Goal: Navigation & Orientation: Find specific page/section

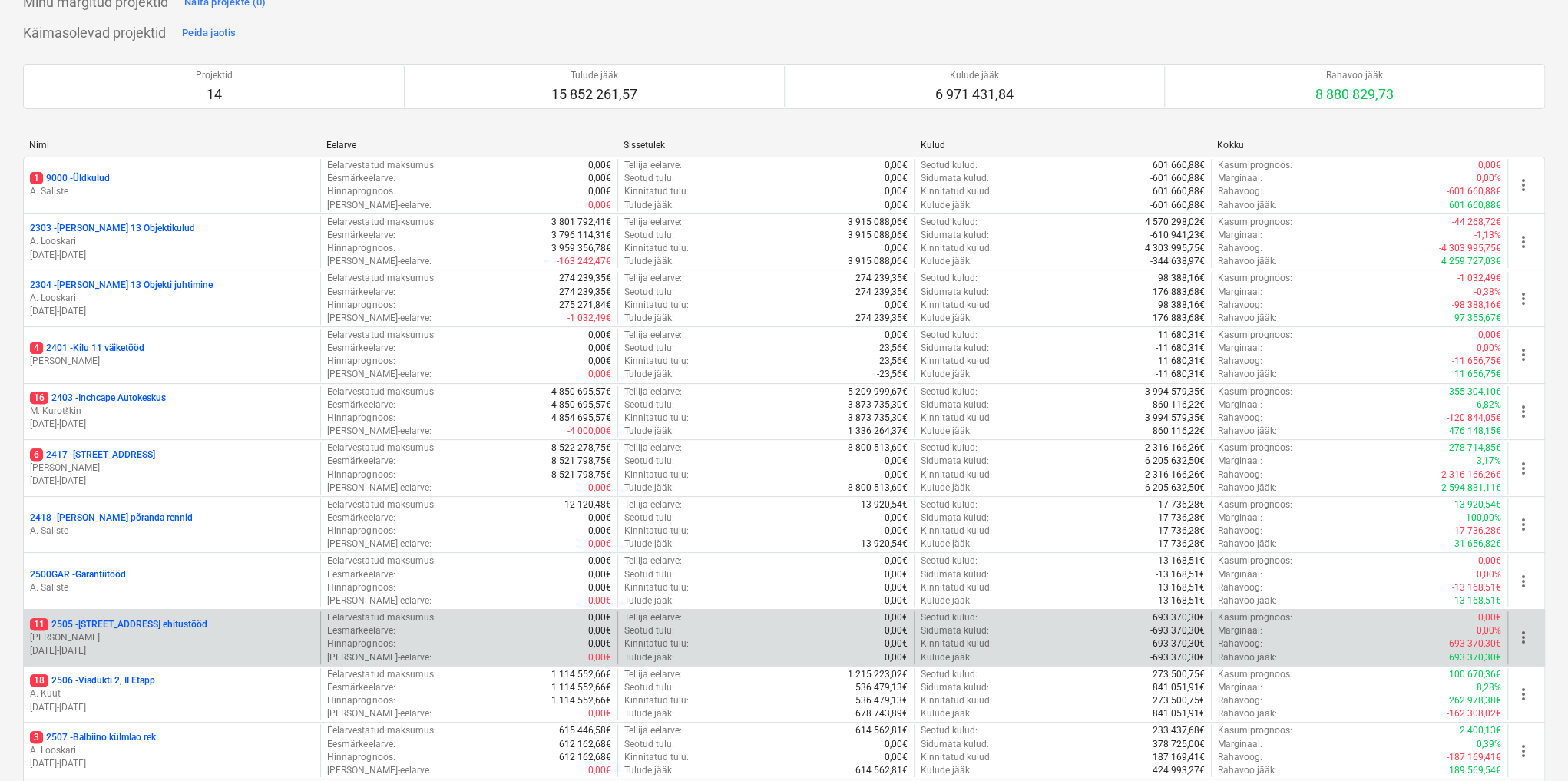
scroll to position [307, 0]
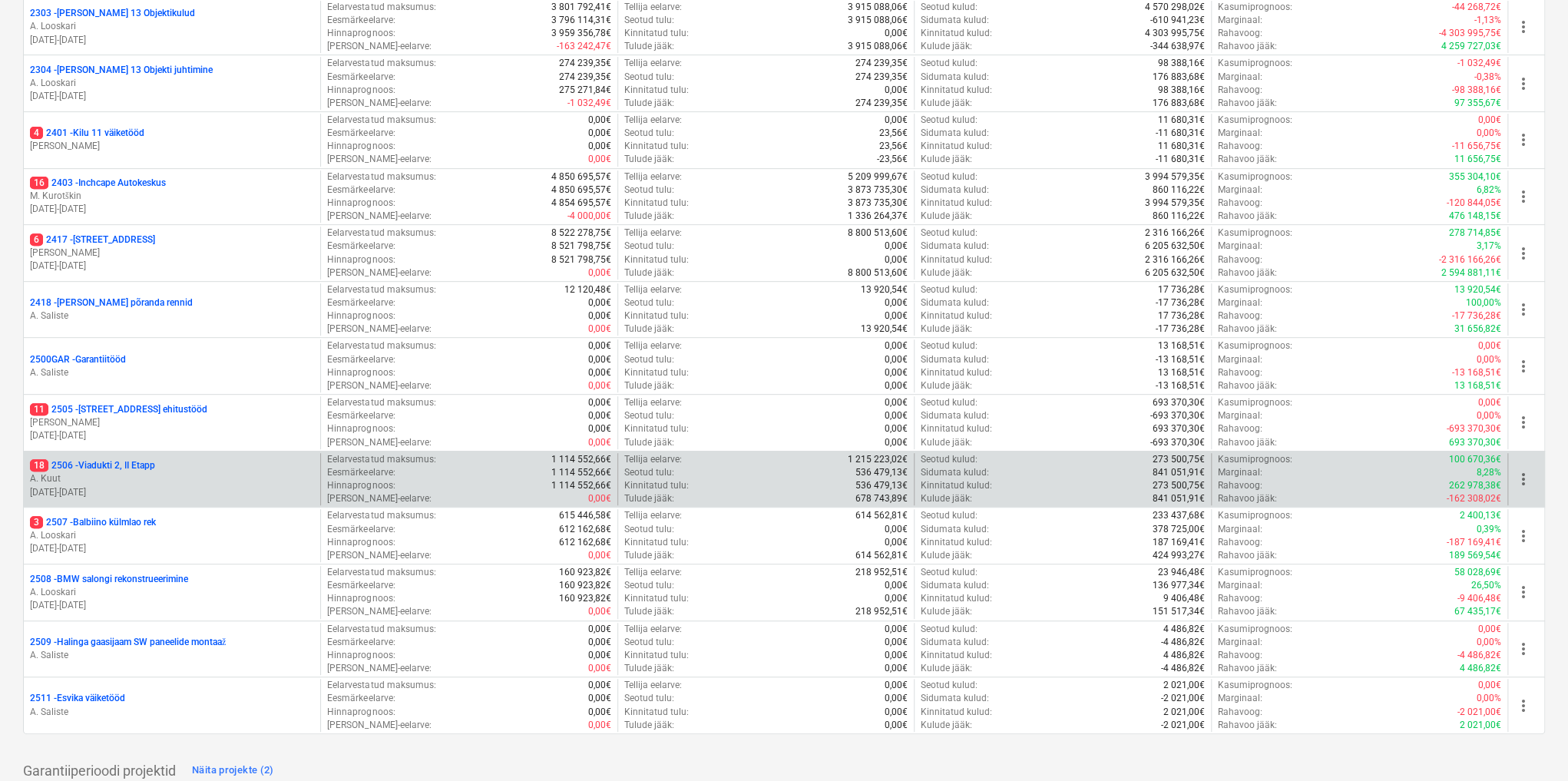
click at [103, 474] on p "A. Kuut" at bounding box center [172, 479] width 284 height 13
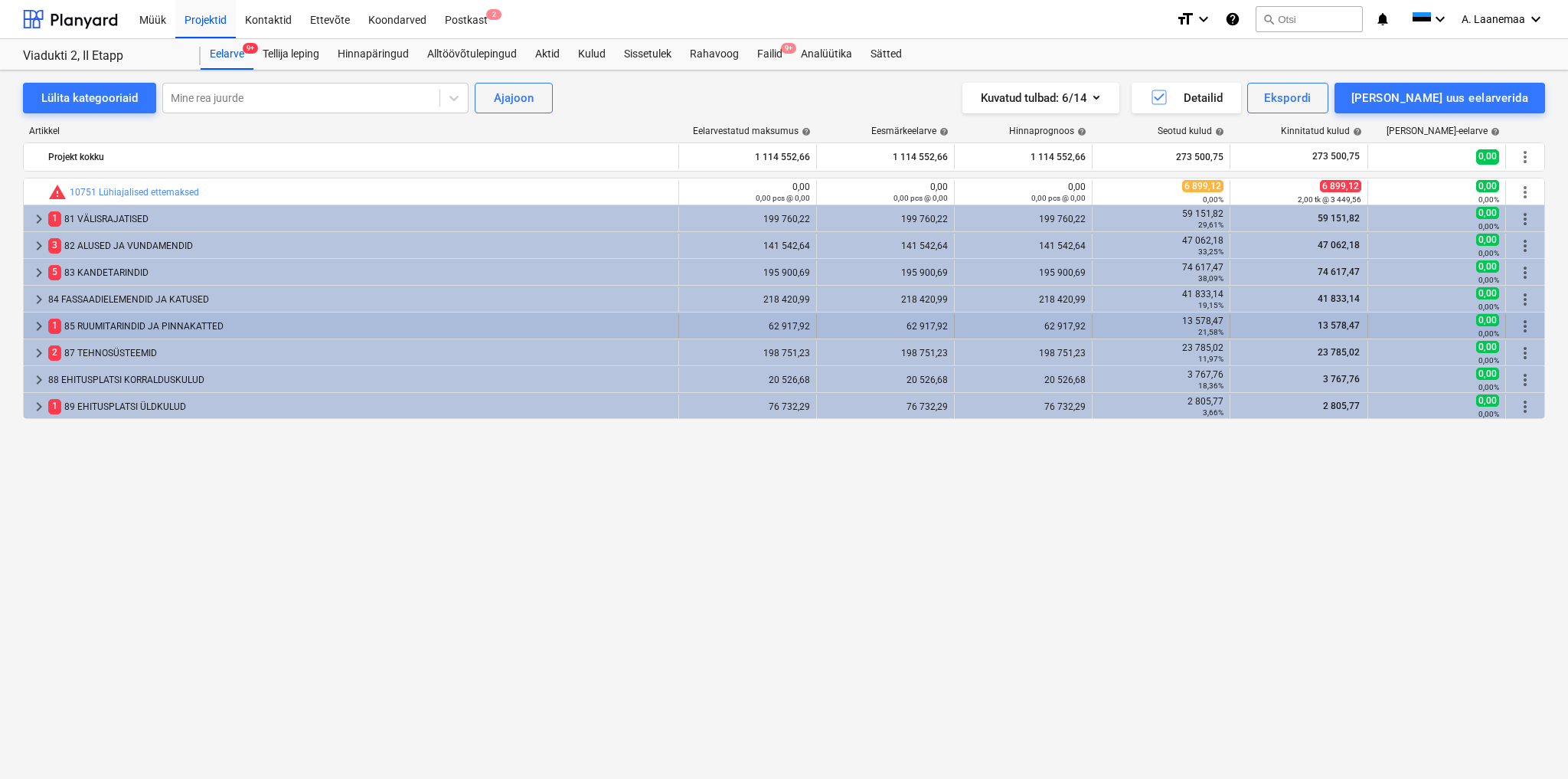
click at [143, 318] on div "1 85 RUUMITARINDID JA PINNAKATTED" at bounding box center [360, 326] width 624 height 25
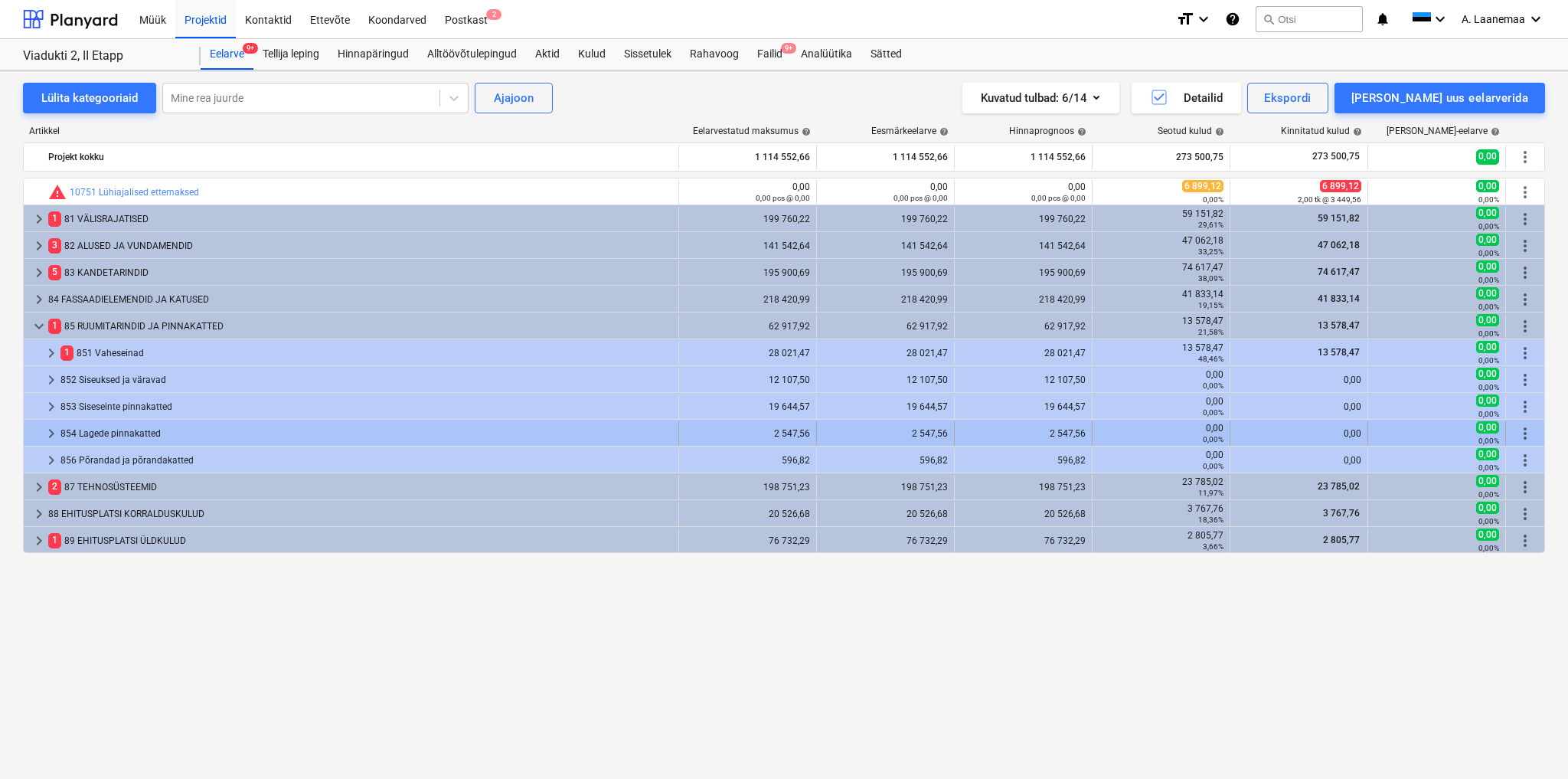
click at [47, 432] on span "keyboard_arrow_right" at bounding box center [51, 433] width 18 height 18
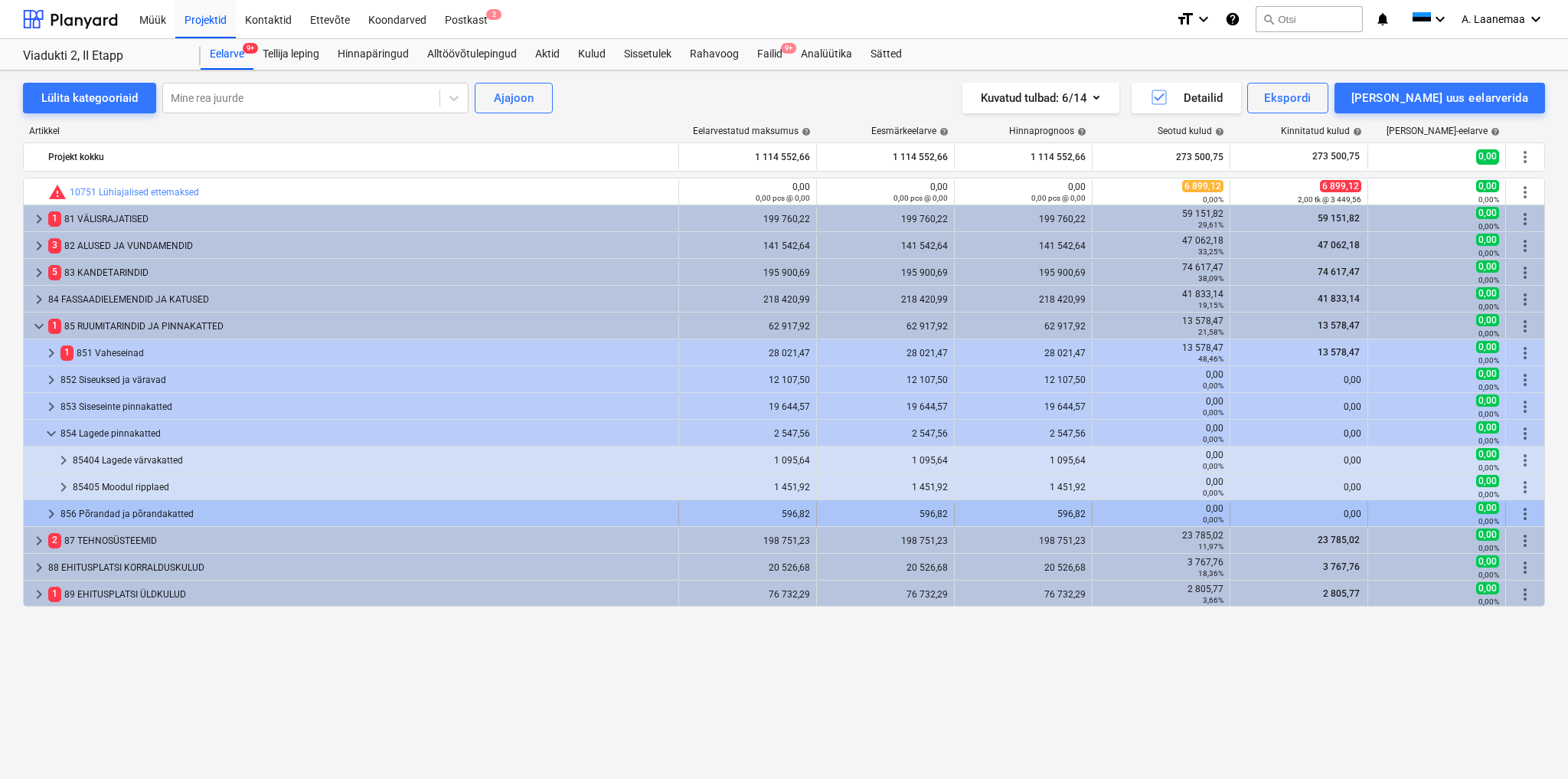
click at [55, 514] on span "keyboard_arrow_right" at bounding box center [51, 514] width 18 height 18
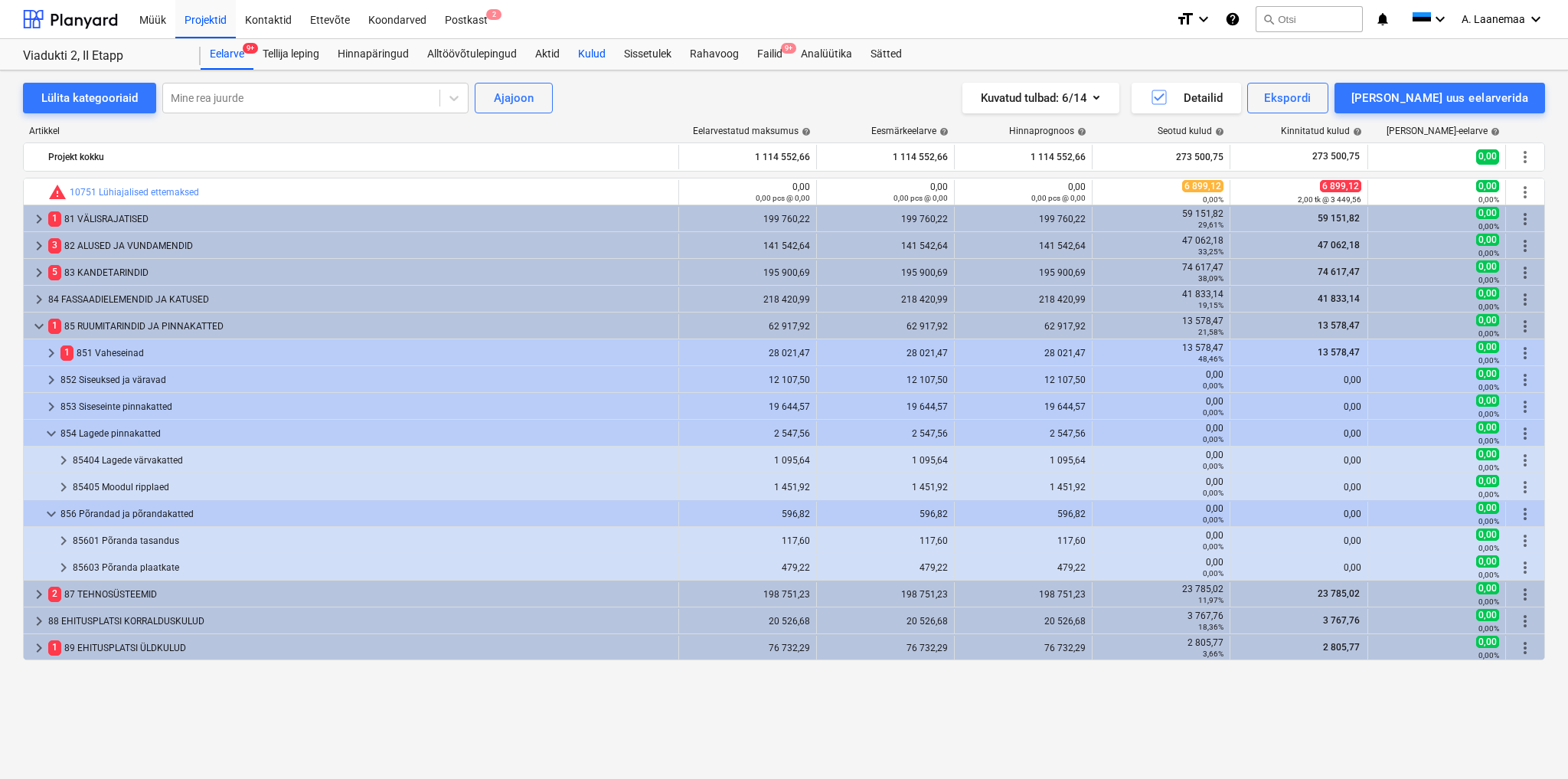
click at [584, 52] on div "Kulud" at bounding box center [592, 54] width 46 height 31
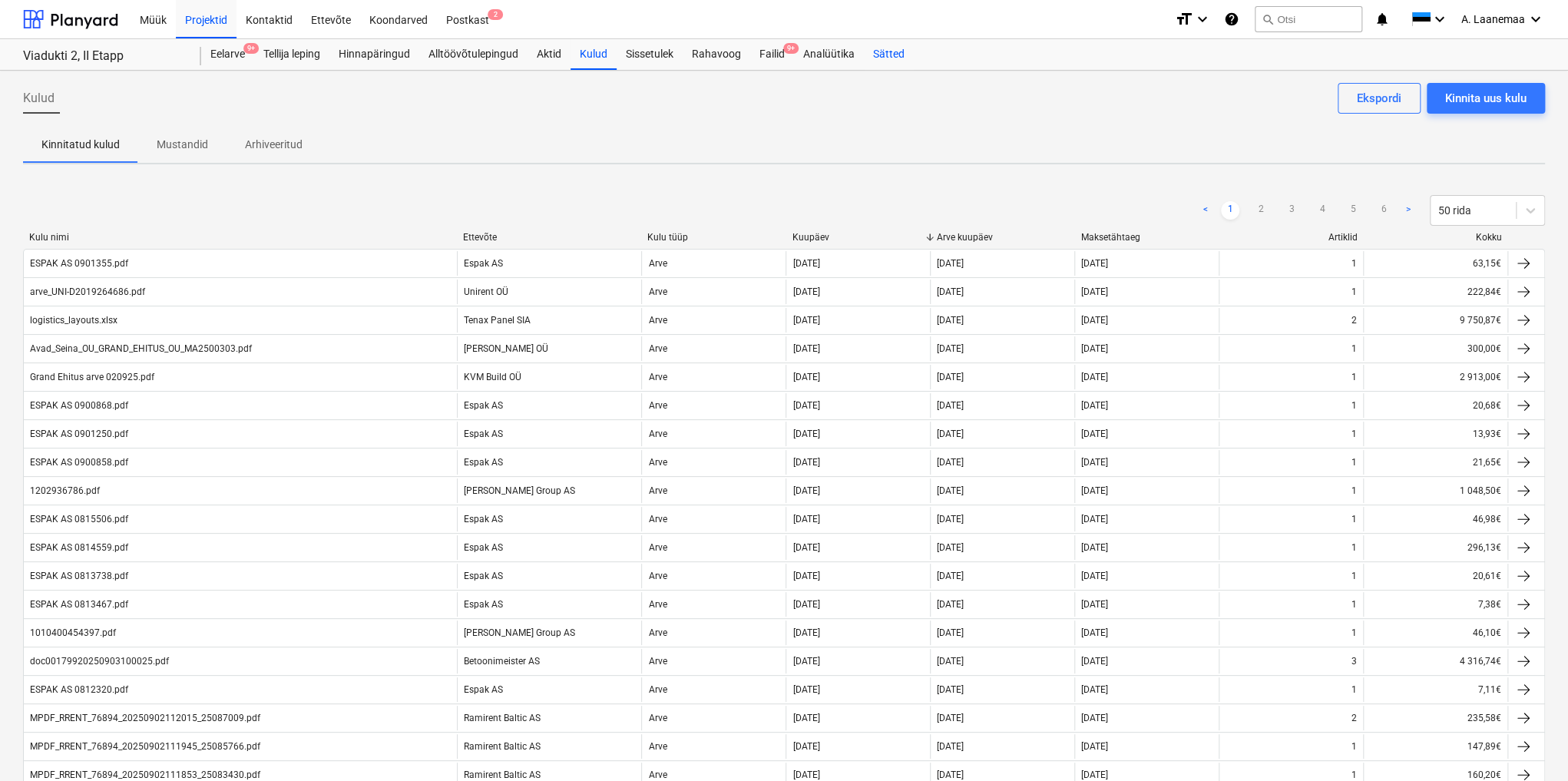
click at [882, 53] on div "Sätted" at bounding box center [889, 54] width 50 height 31
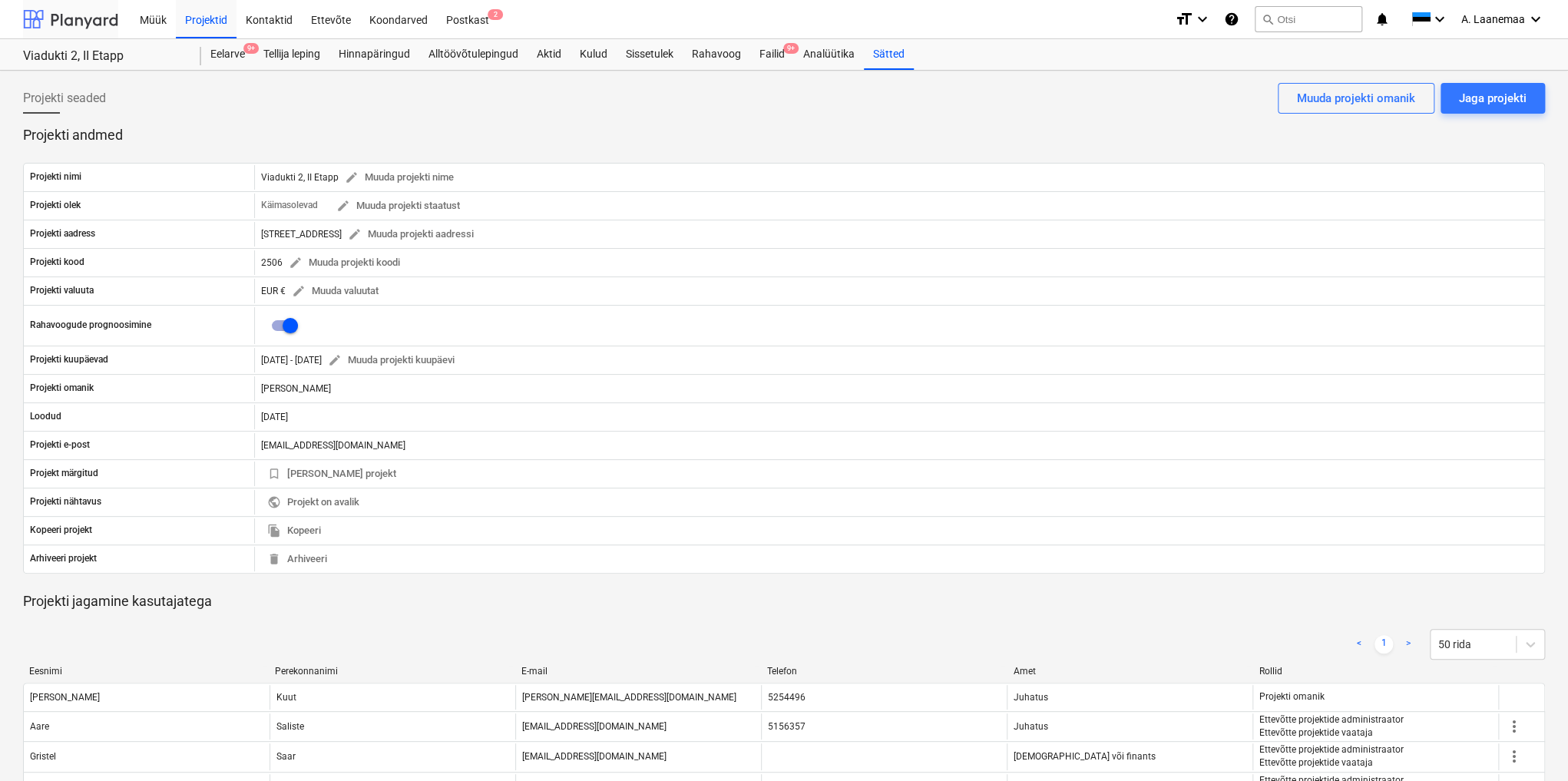
click at [86, 25] on div at bounding box center [70, 19] width 95 height 38
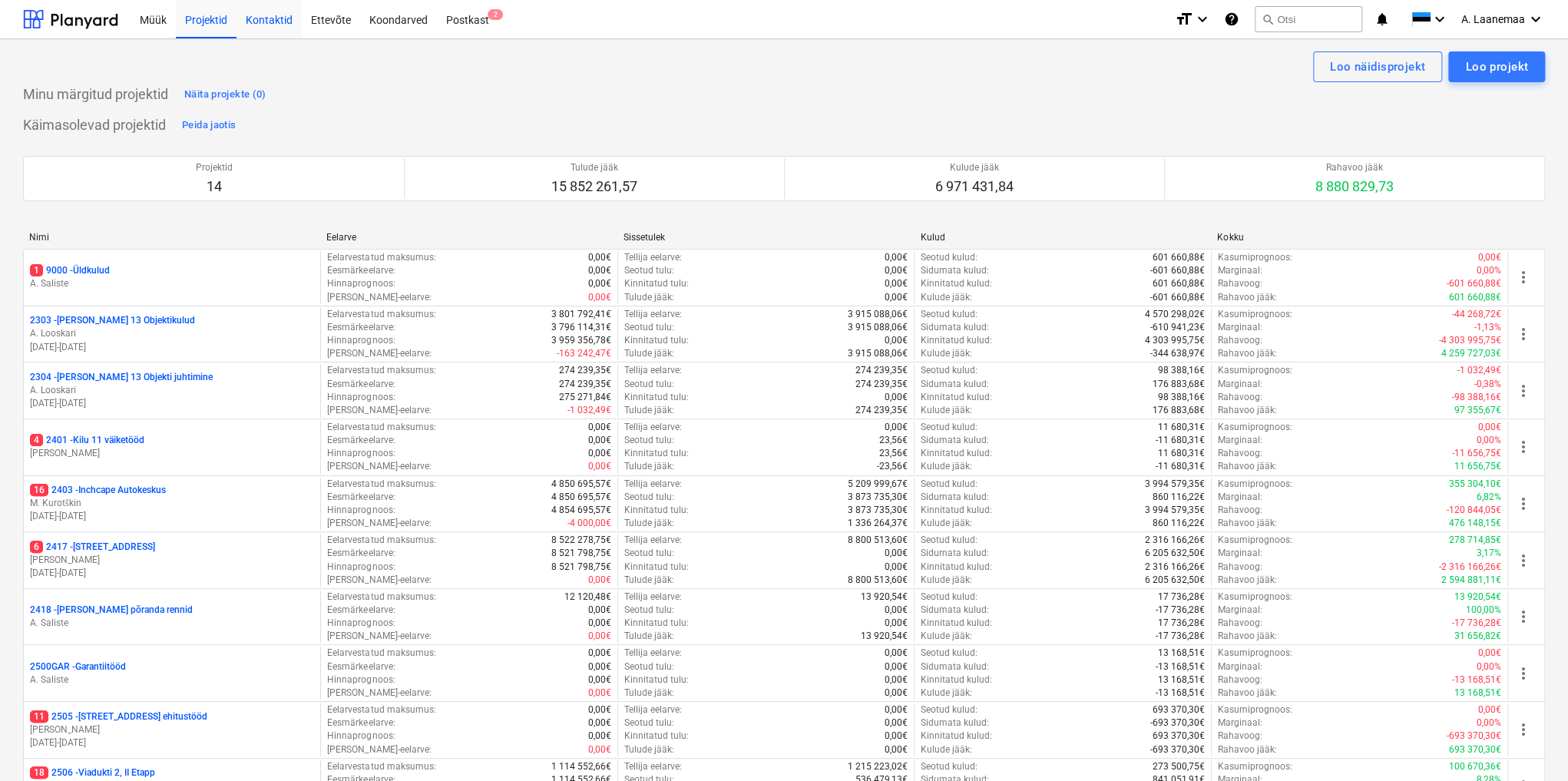
click at [277, 22] on div "Kontaktid" at bounding box center [269, 18] width 65 height 39
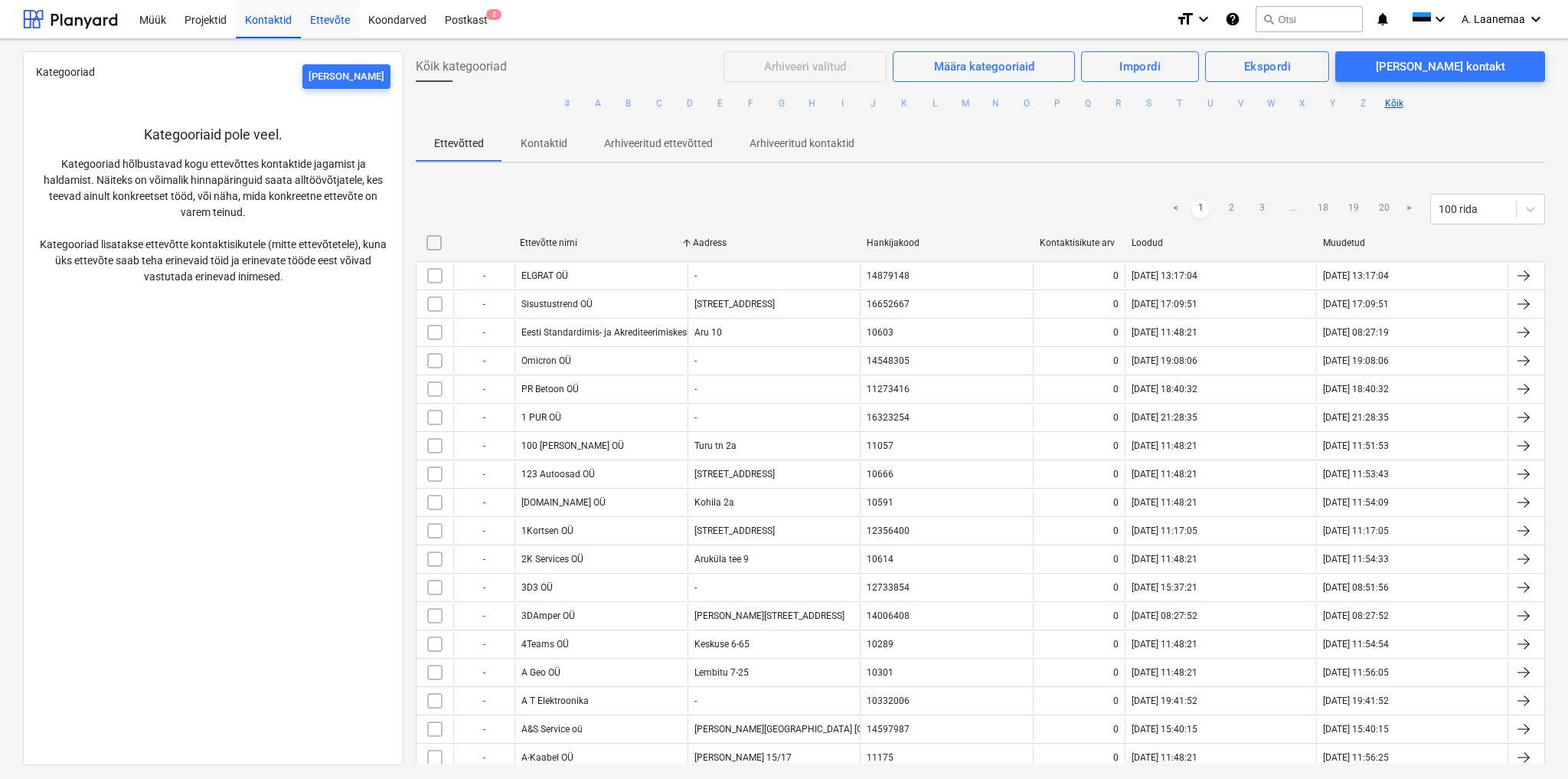
click at [319, 19] on div "Ettevõte" at bounding box center [330, 18] width 58 height 39
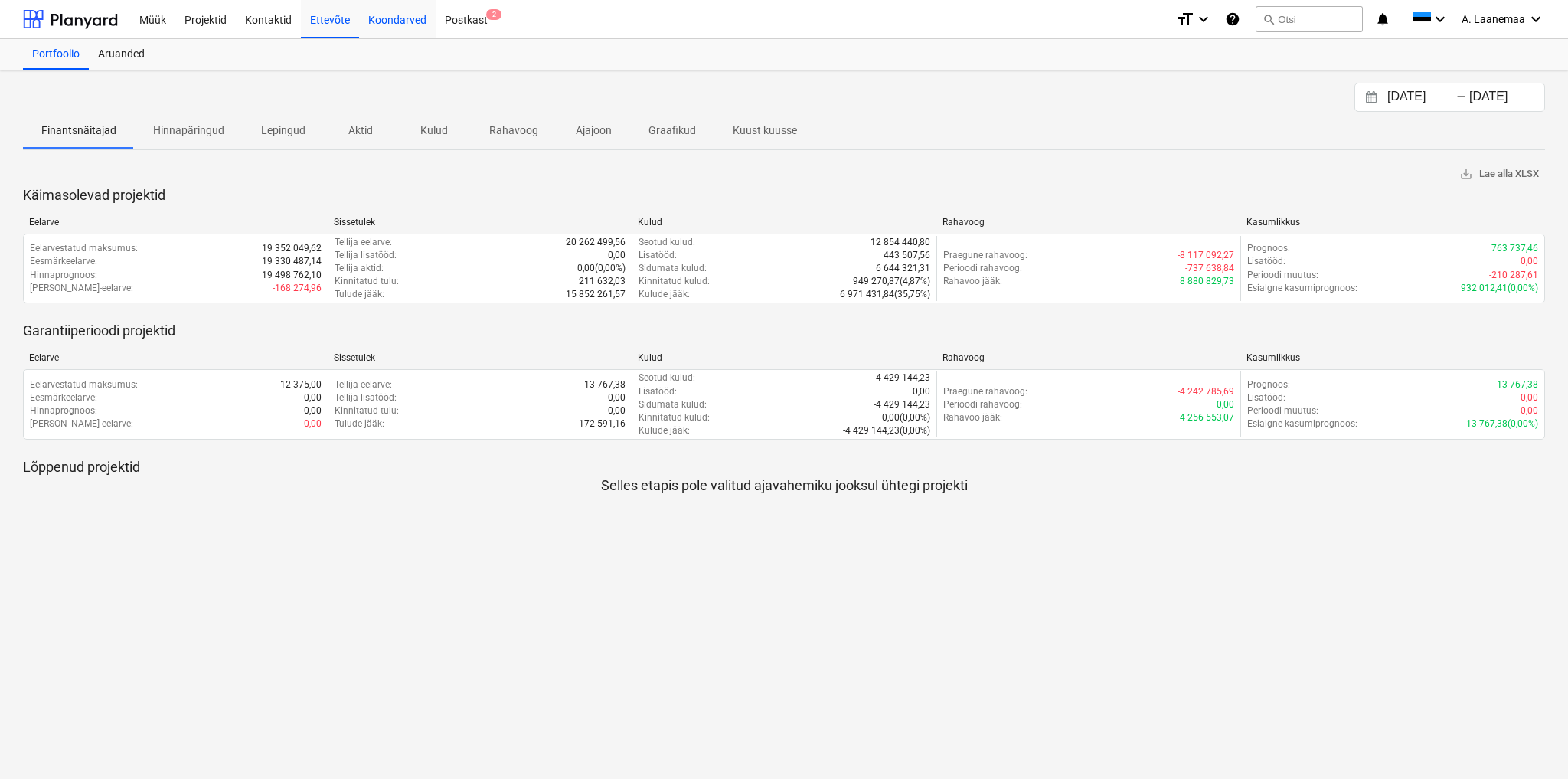
click at [380, 21] on div "Koondarved" at bounding box center [397, 18] width 76 height 39
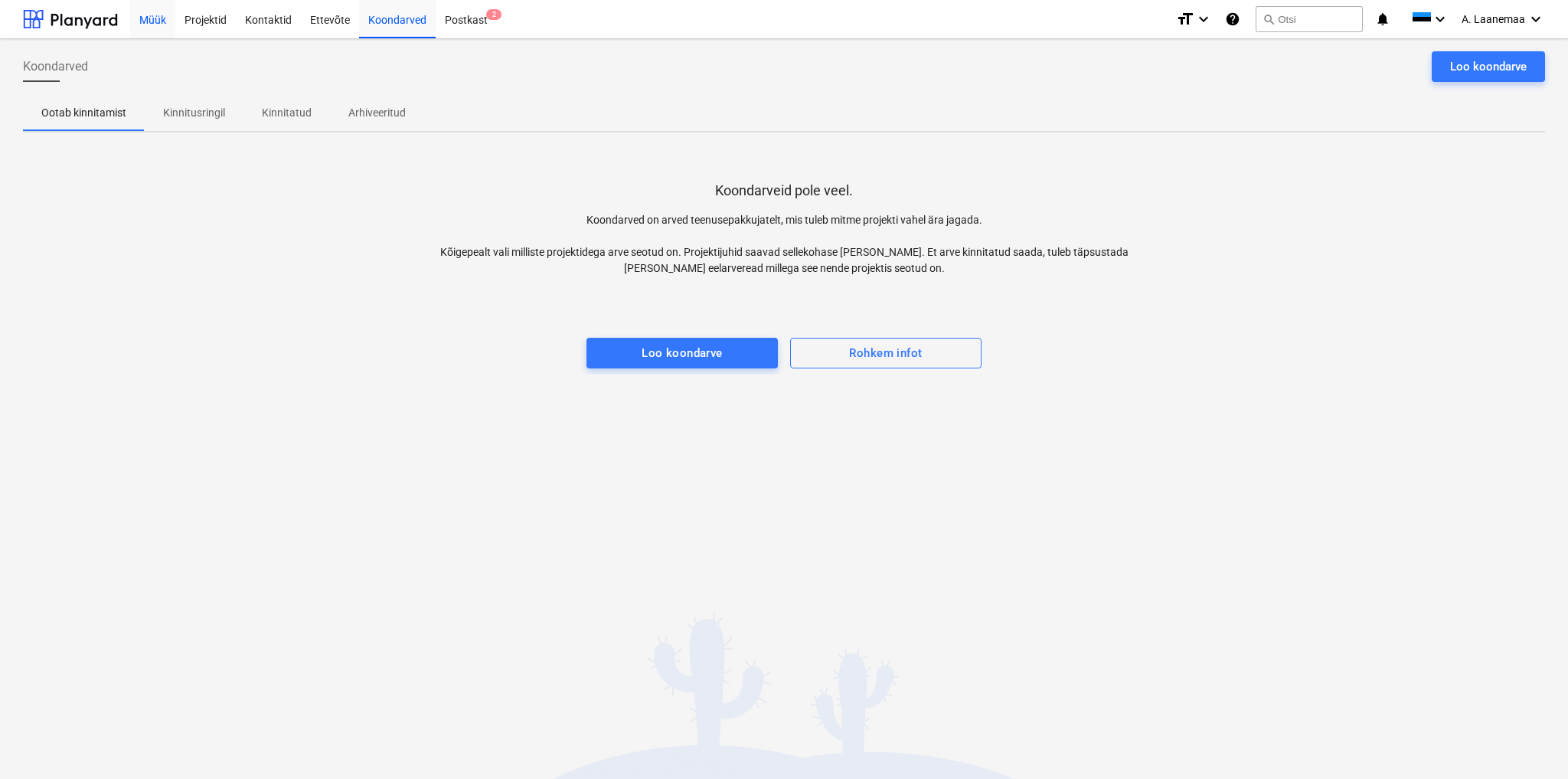
click at [152, 18] on div "Müük" at bounding box center [153, 18] width 45 height 39
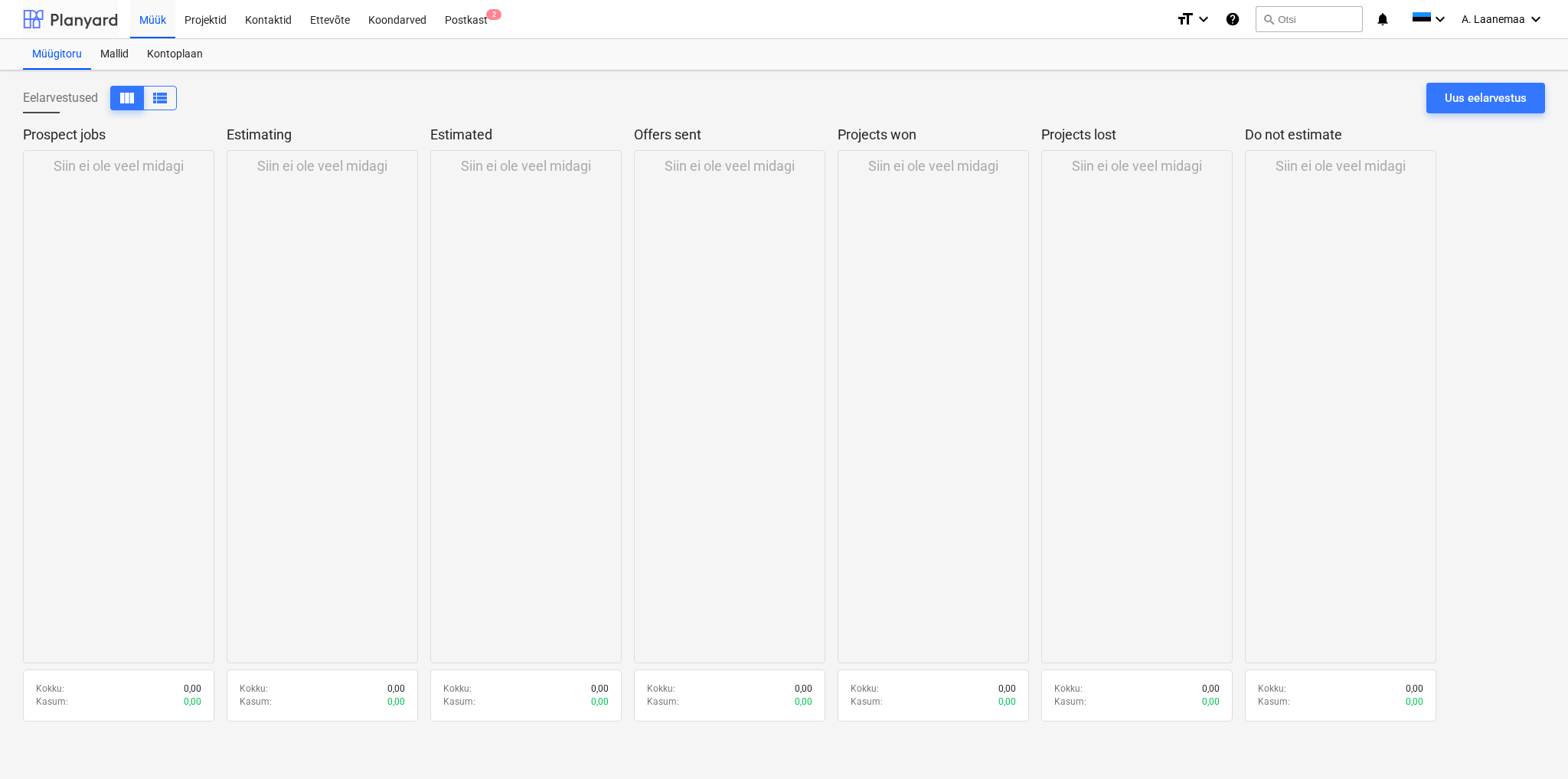
click at [64, 23] on div at bounding box center [70, 19] width 95 height 38
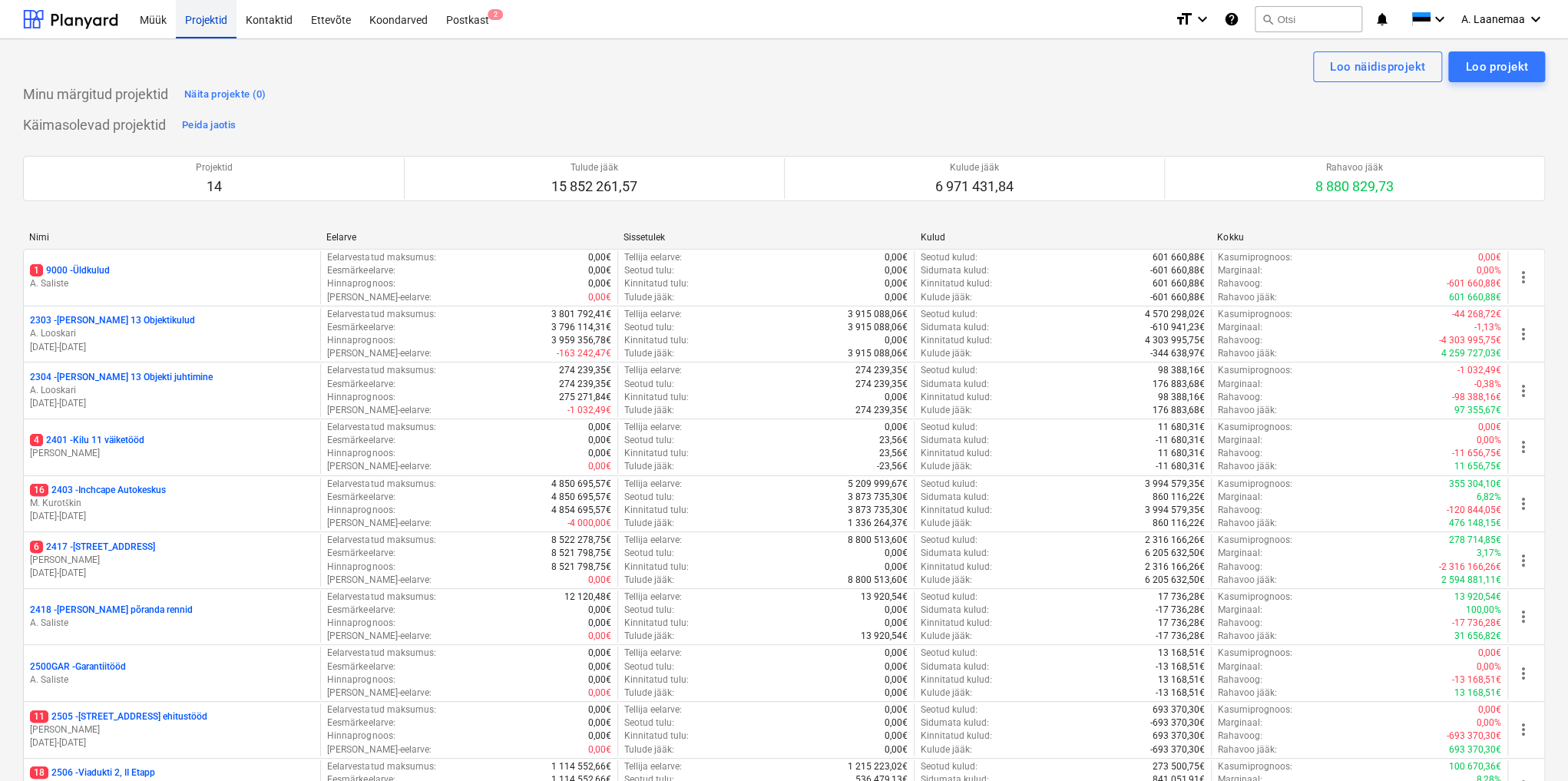
click at [210, 20] on div "Projektid" at bounding box center [206, 18] width 61 height 39
click at [394, 16] on div "Koondarved" at bounding box center [399, 18] width 77 height 39
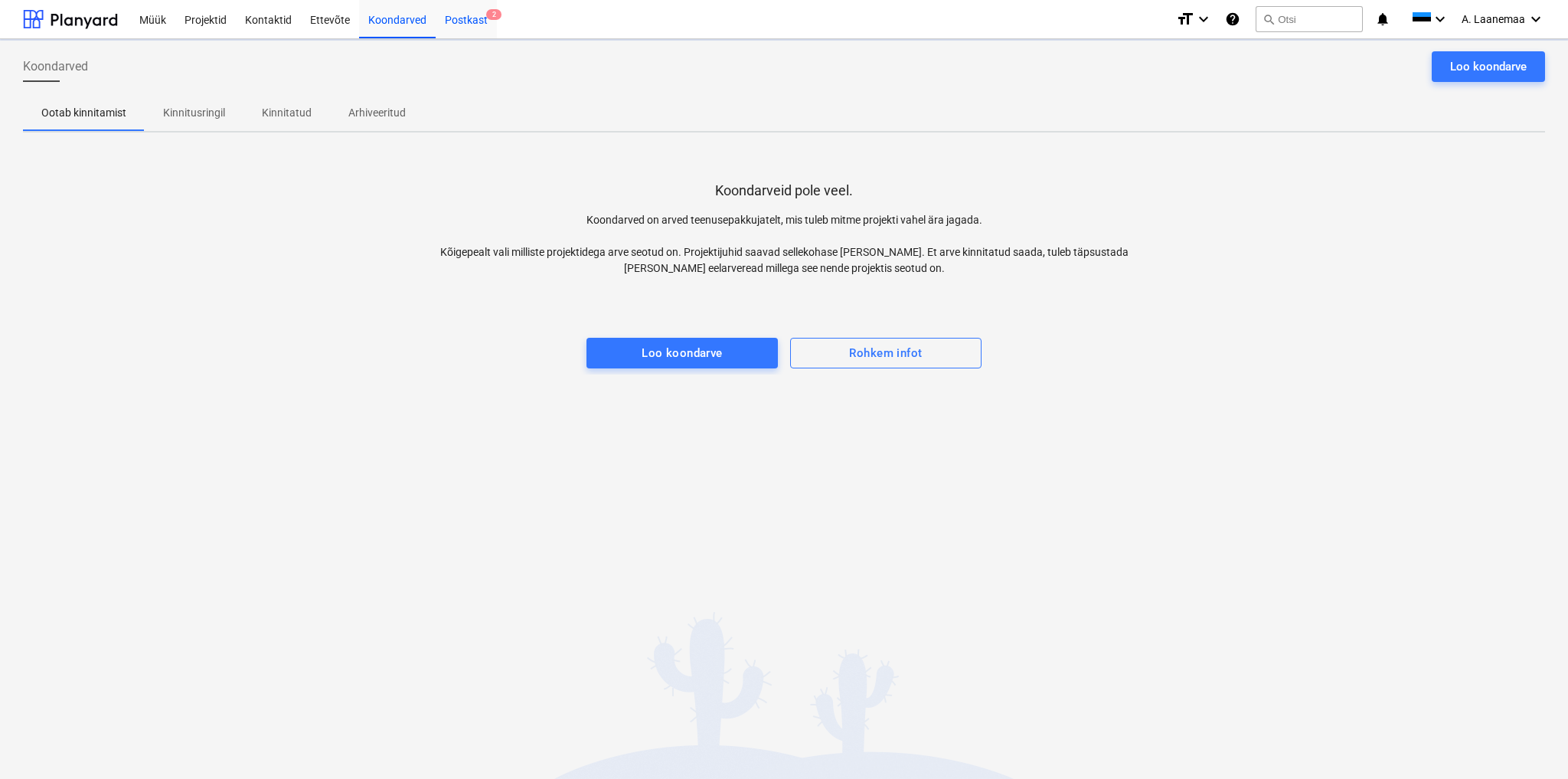
click at [463, 25] on div "Postkast 2" at bounding box center [466, 18] width 61 height 39
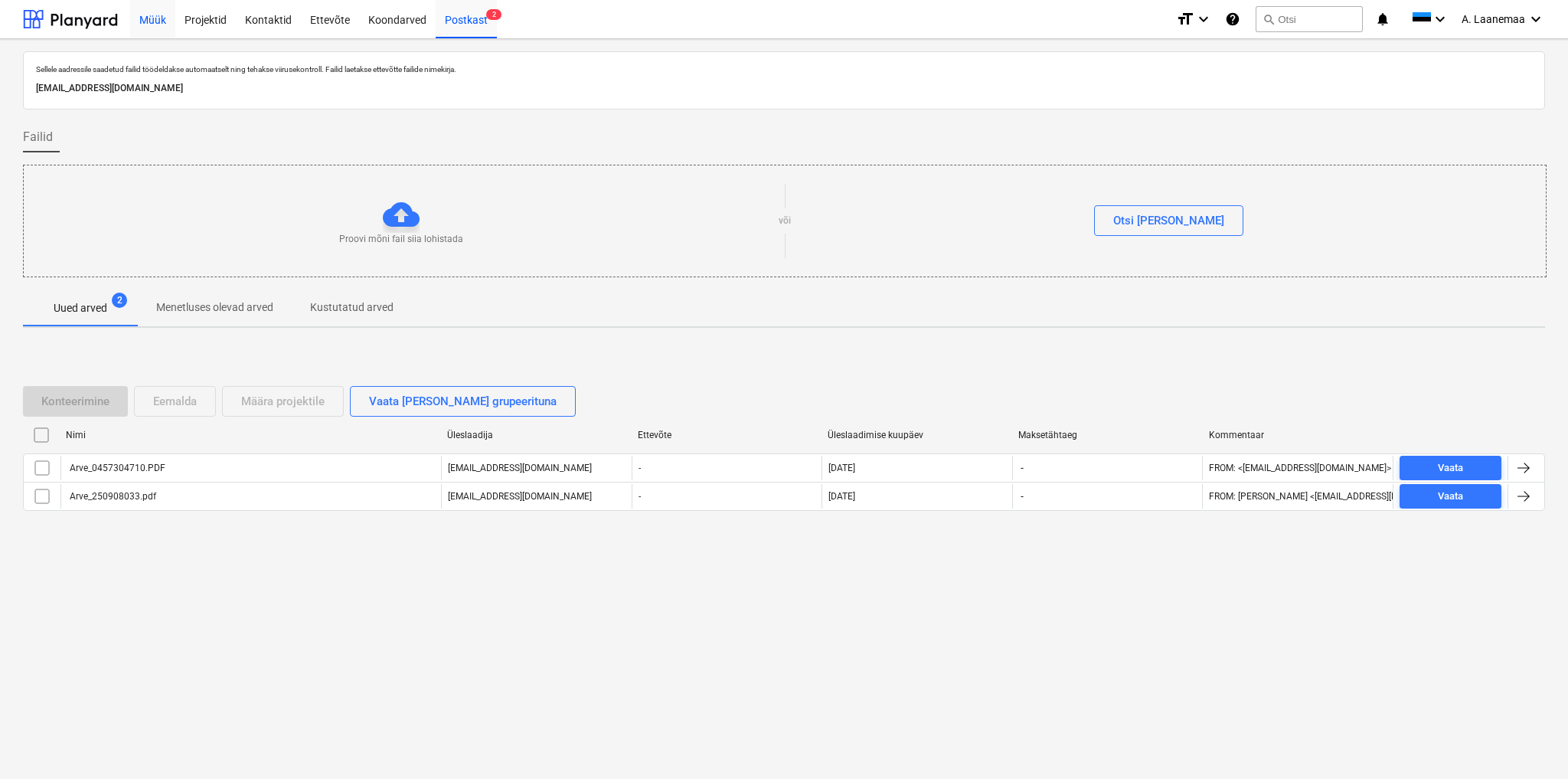
click at [145, 17] on div "Müük" at bounding box center [153, 18] width 45 height 39
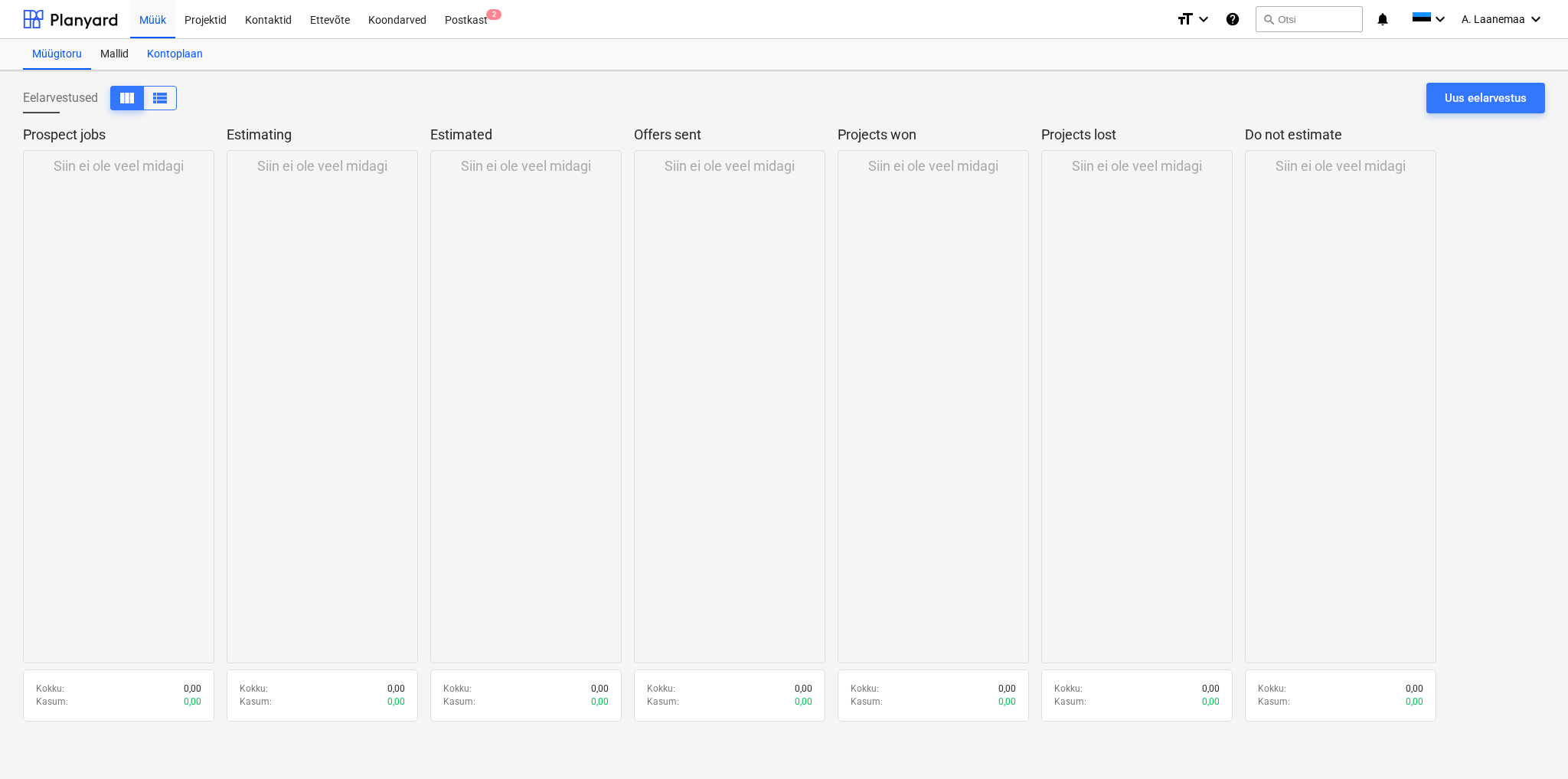
click at [162, 52] on div "Kontoplaan" at bounding box center [174, 54] width 74 height 31
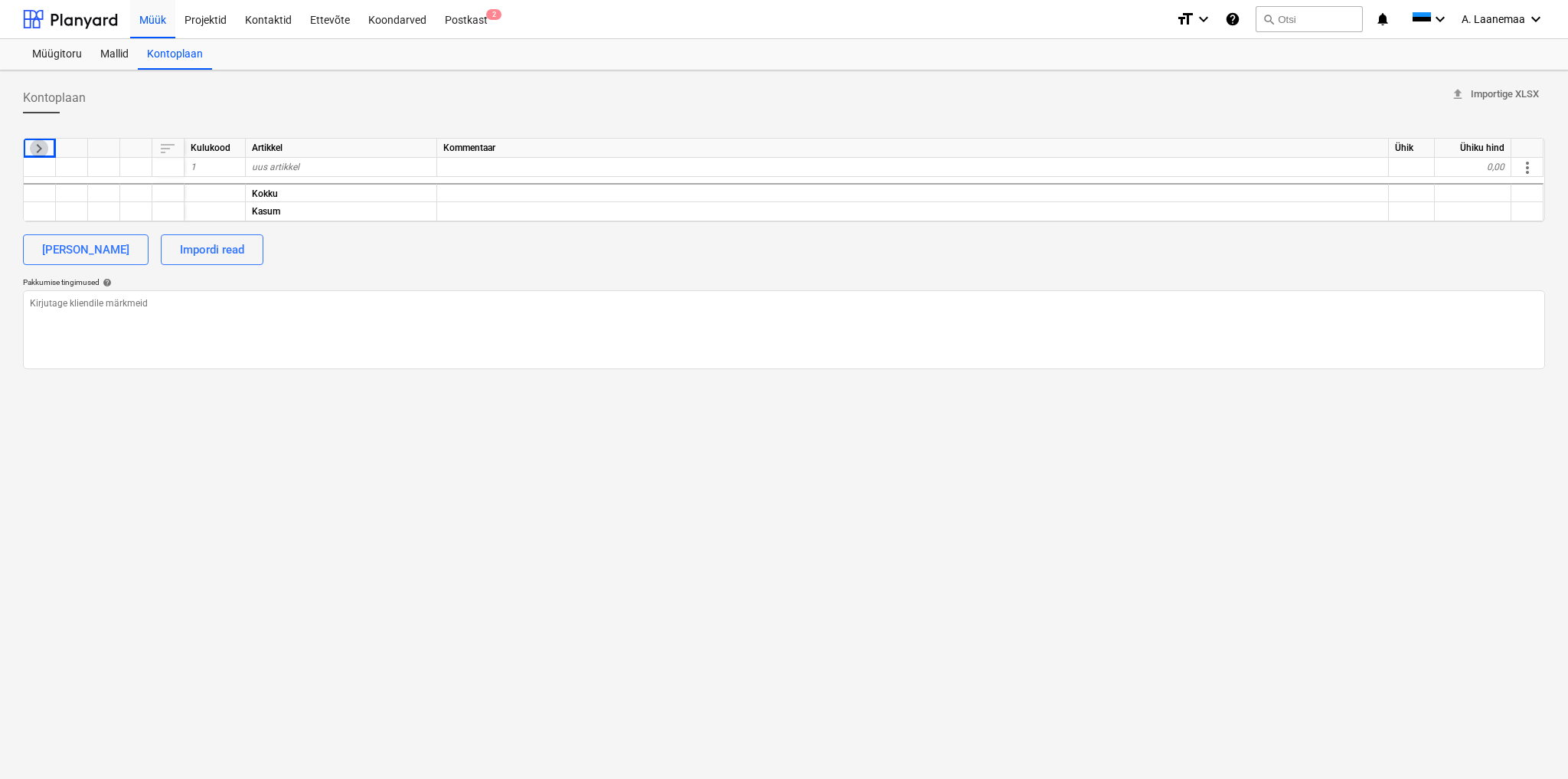
click at [40, 147] on span "keyboard_arrow_right" at bounding box center [39, 148] width 18 height 18
type textarea "x"
click at [218, 21] on div "Projektid" at bounding box center [206, 18] width 60 height 39
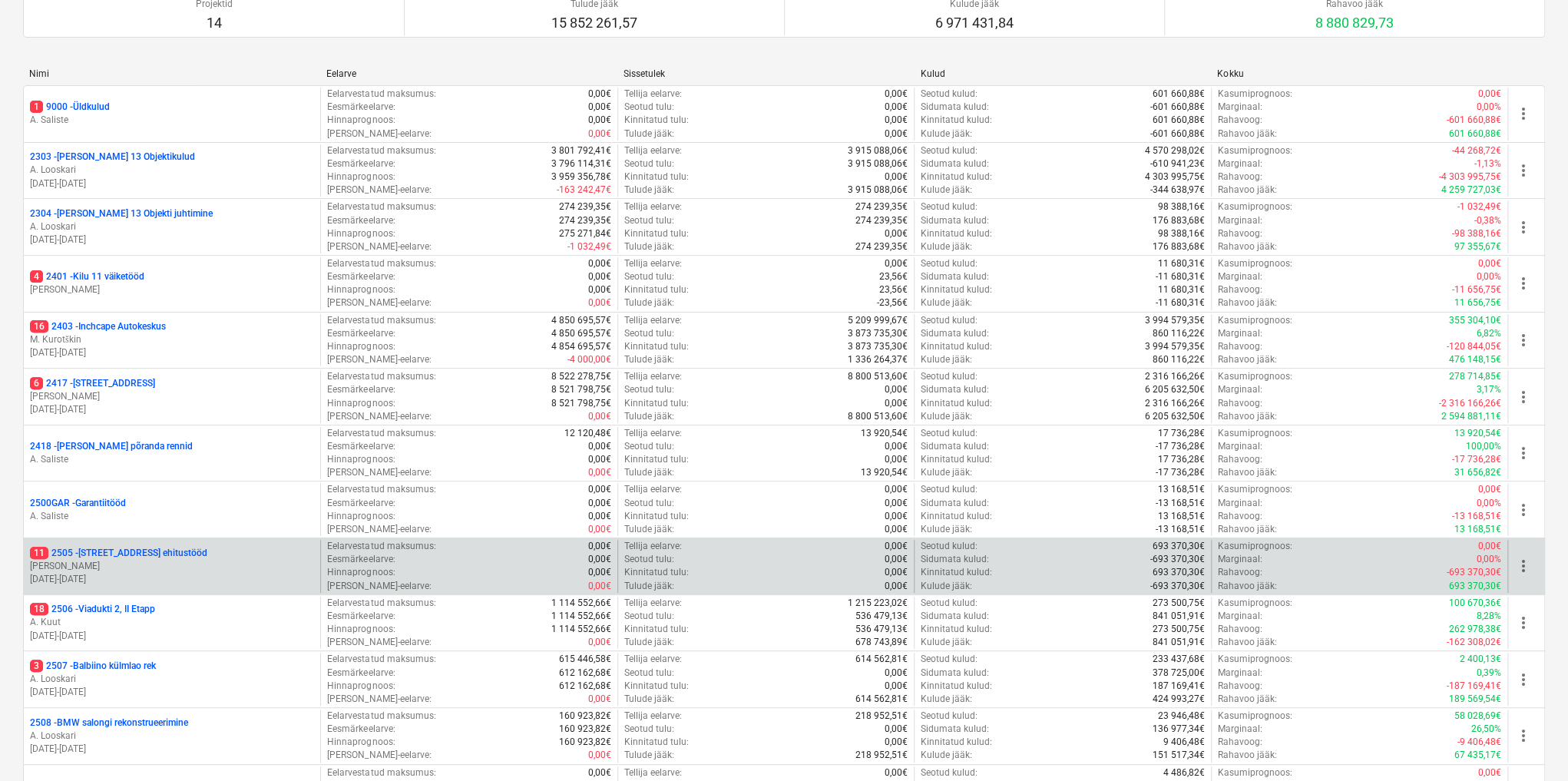
scroll to position [307, 0]
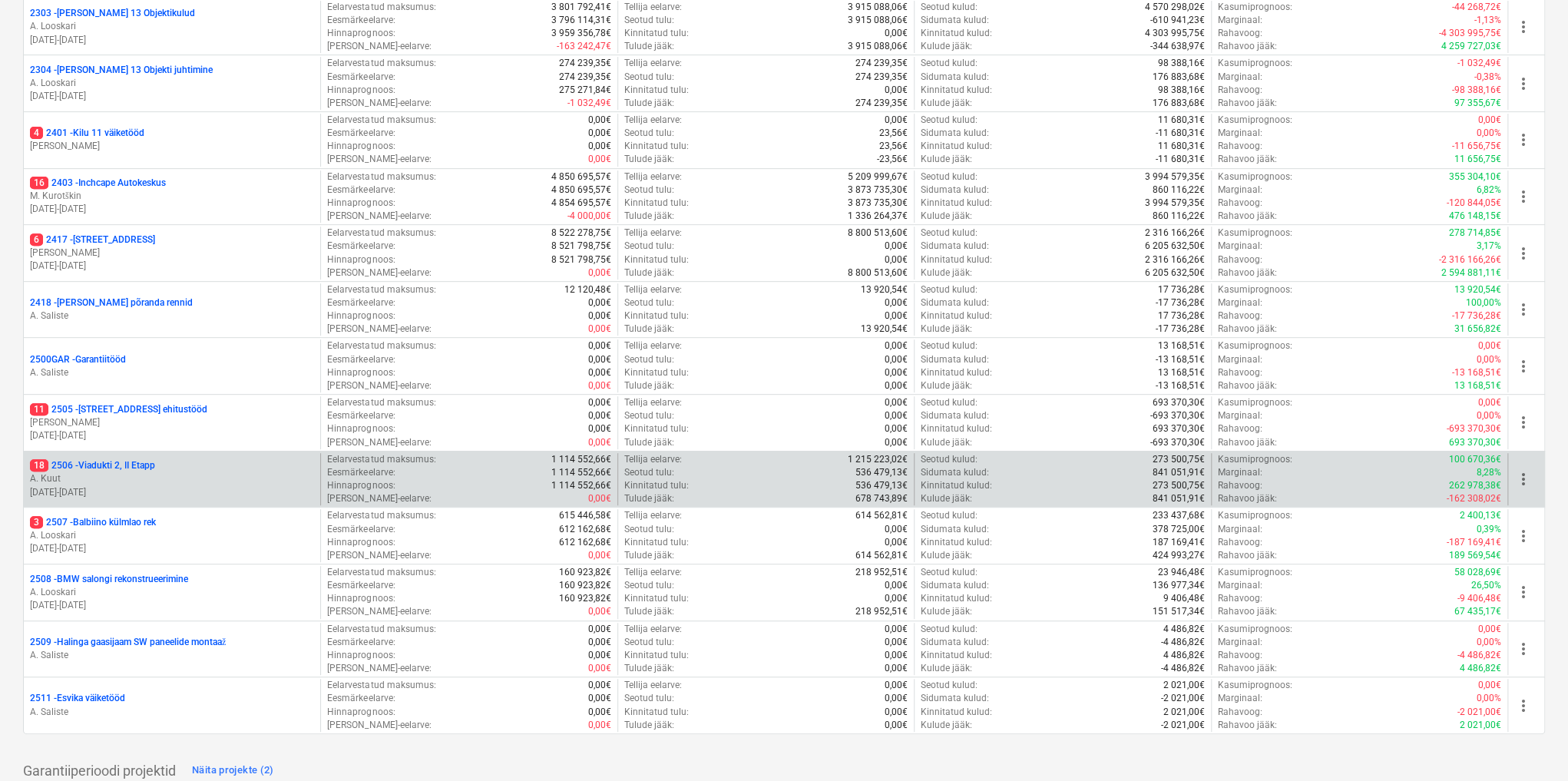
click at [100, 473] on p "A. Kuut" at bounding box center [172, 479] width 284 height 13
